Goal: Task Accomplishment & Management: Use online tool/utility

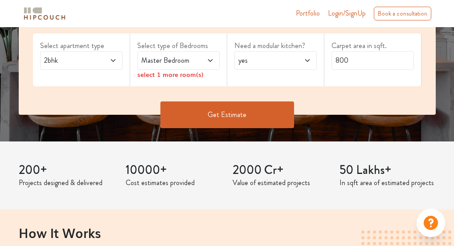
scroll to position [178, 0]
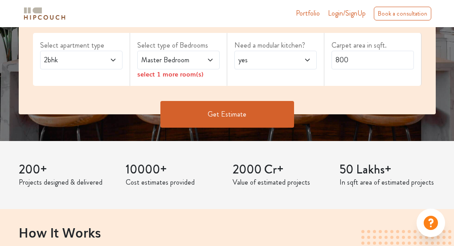
click at [202, 60] on span at bounding box center [204, 60] width 19 height 11
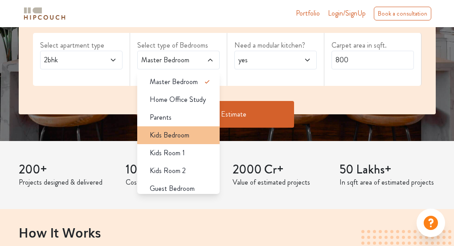
click at [174, 139] on span "Kids Bedroom" at bounding box center [170, 135] width 40 height 11
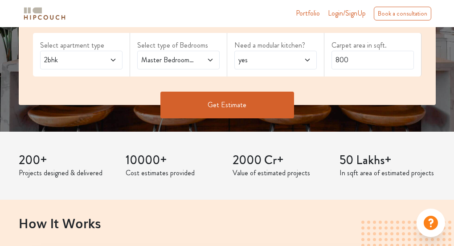
click at [210, 58] on icon at bounding box center [210, 60] width 7 height 7
click at [254, 65] on span "yes" at bounding box center [265, 60] width 56 height 11
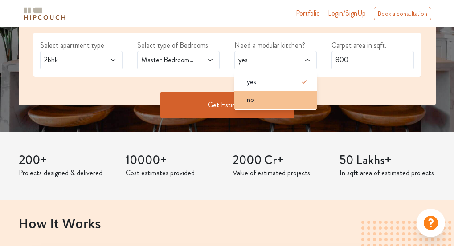
click at [255, 94] on div "no" at bounding box center [278, 99] width 77 height 11
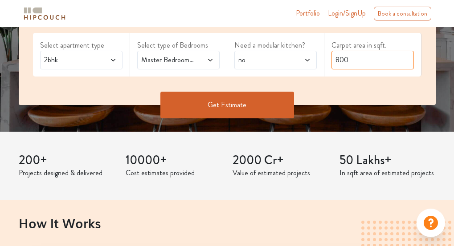
click at [366, 58] on input "800" at bounding box center [372, 60] width 82 height 19
drag, startPoint x: 366, startPoint y: 58, endPoint x: 339, endPoint y: 63, distance: 28.1
click at [339, 63] on input "800" at bounding box center [372, 60] width 82 height 19
type input "850"
click at [219, 102] on button "Get Estimate" at bounding box center [227, 105] width 134 height 27
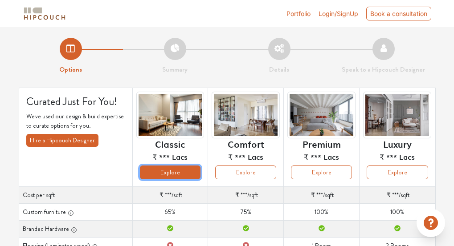
click at [172, 168] on button "Explore" at bounding box center [170, 173] width 61 height 14
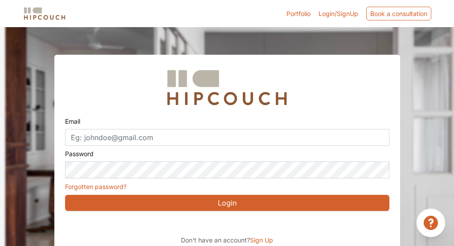
scroll to position [28, 0]
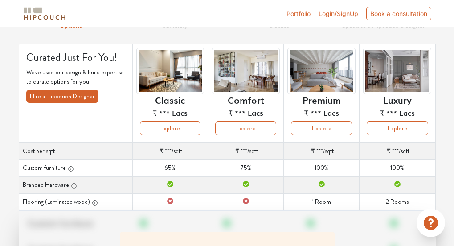
scroll to position [45, 0]
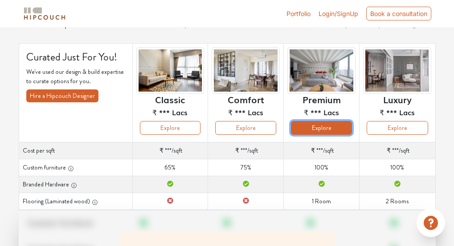
click at [328, 126] on button "Explore" at bounding box center [321, 128] width 61 height 14
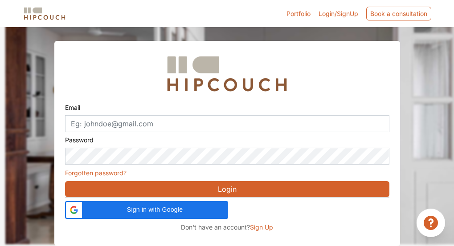
scroll to position [28, 0]
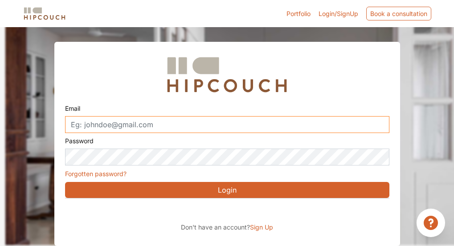
click at [146, 120] on input "Email" at bounding box center [227, 124] width 324 height 17
type input "hrishikeshakhare@gmail.com"
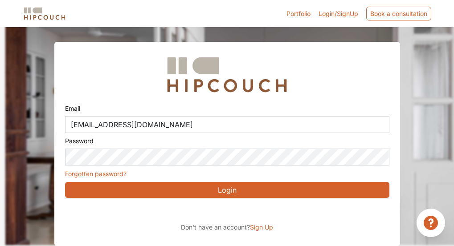
click at [156, 189] on button "Login" at bounding box center [227, 190] width 324 height 16
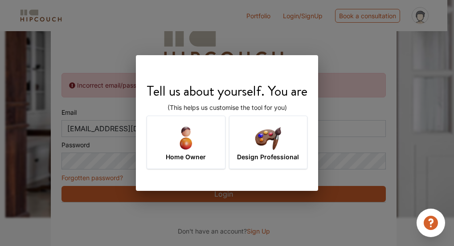
scroll to position [64, 0]
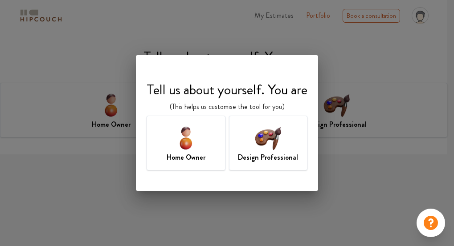
click at [264, 142] on img at bounding box center [267, 137] width 29 height 29
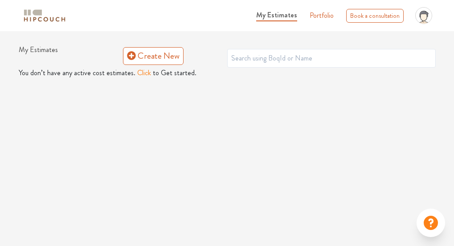
click at [281, 15] on span "My Estimates" at bounding box center [276, 15] width 41 height 10
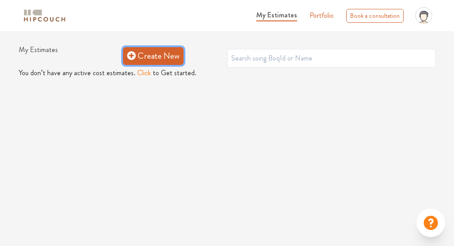
click at [131, 59] on icon at bounding box center [131, 55] width 8 height 8
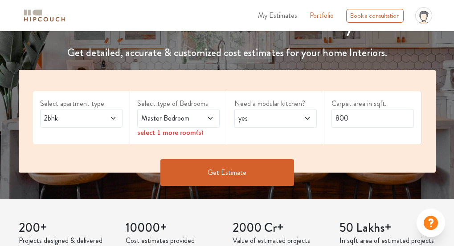
scroll to position [134, 0]
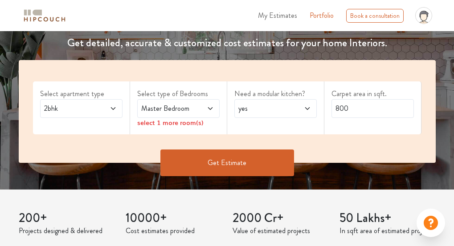
click at [208, 110] on icon at bounding box center [210, 108] width 7 height 7
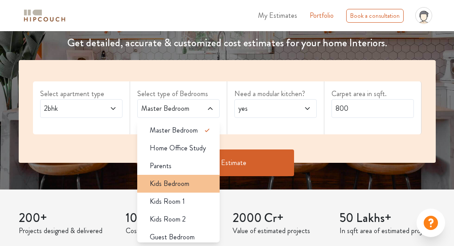
click at [175, 179] on span "Kids Bedroom" at bounding box center [170, 184] width 40 height 11
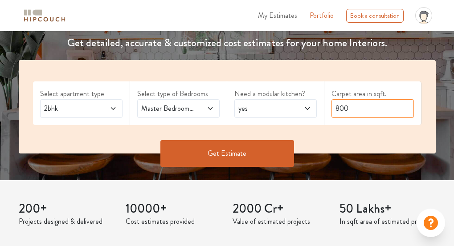
click at [349, 110] on input "800" at bounding box center [372, 108] width 82 height 19
drag, startPoint x: 349, startPoint y: 109, endPoint x: 340, endPoint y: 110, distance: 9.0
click at [340, 110] on input "800" at bounding box center [372, 108] width 82 height 19
type input "850"
click at [196, 148] on button "Get Estimate" at bounding box center [227, 153] width 134 height 27
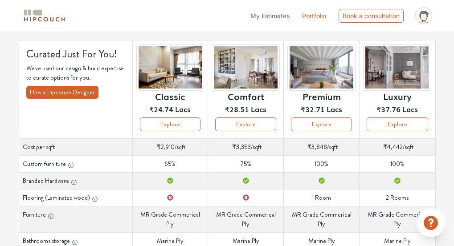
scroll to position [31, 0]
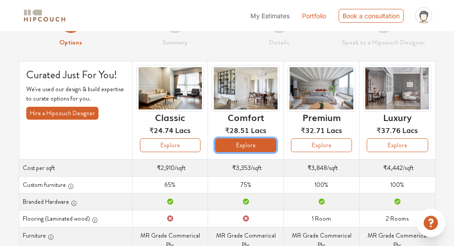
click at [243, 143] on button "Explore" at bounding box center [245, 146] width 61 height 14
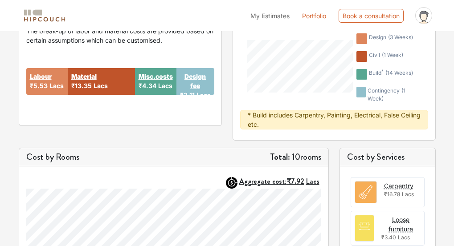
scroll to position [178, 0]
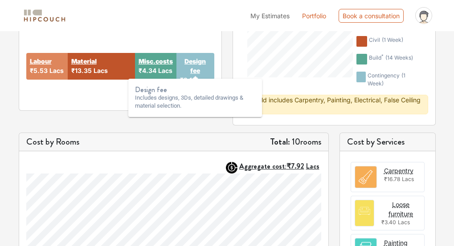
click at [197, 62] on strong "Design fee" at bounding box center [195, 66] width 31 height 19
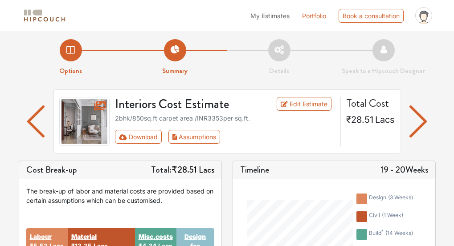
scroll to position [0, 0]
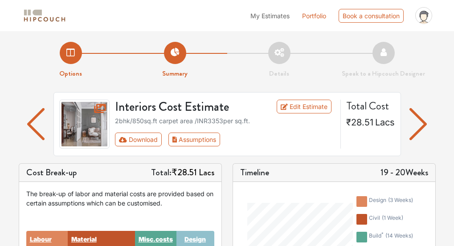
click at [271, 53] on li "Details" at bounding box center [279, 60] width 104 height 37
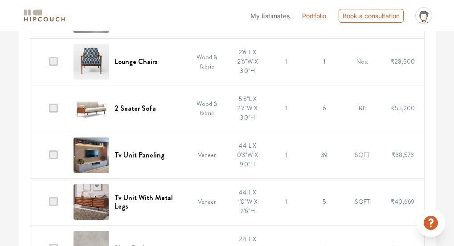
scroll to position [2741, 0]
